Goal: Task Accomplishment & Management: Manage account settings

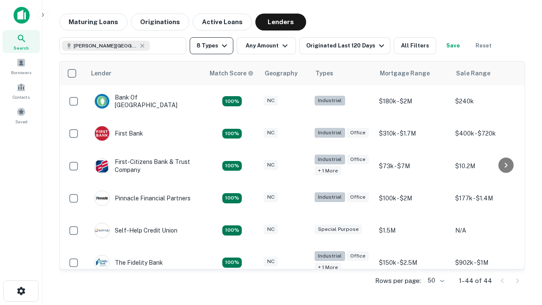
click at [211, 46] on button "8 Types" at bounding box center [212, 45] width 44 height 17
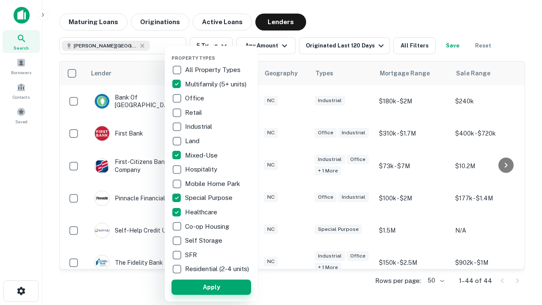
click at [211, 287] on button "Apply" at bounding box center [212, 287] width 80 height 15
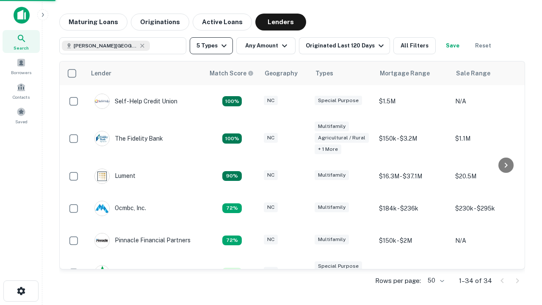
click at [211, 46] on button "5 Types" at bounding box center [211, 45] width 43 height 17
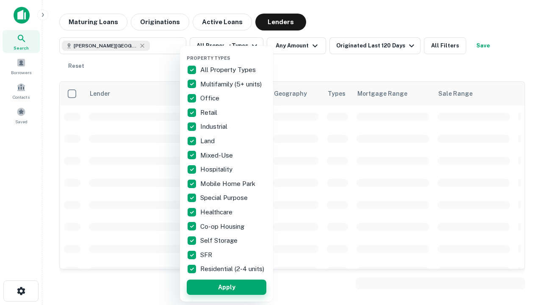
click at [227, 287] on button "Apply" at bounding box center [227, 287] width 80 height 15
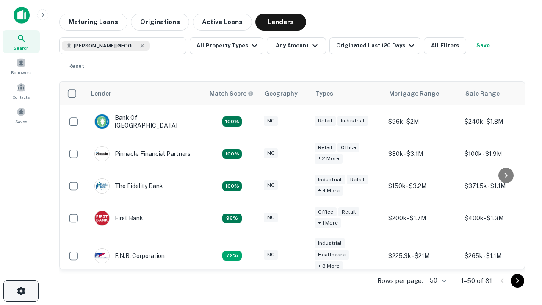
click at [21, 291] on icon "button" at bounding box center [21, 291] width 10 height 10
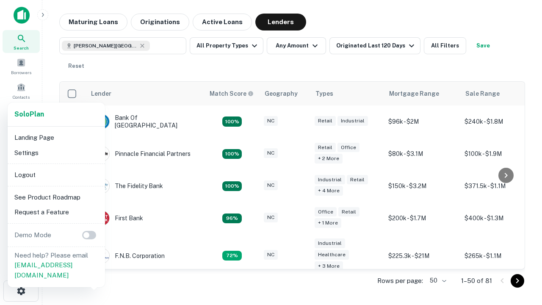
click at [56, 175] on li "Logout" at bounding box center [56, 174] width 91 height 15
